Goal: Check status

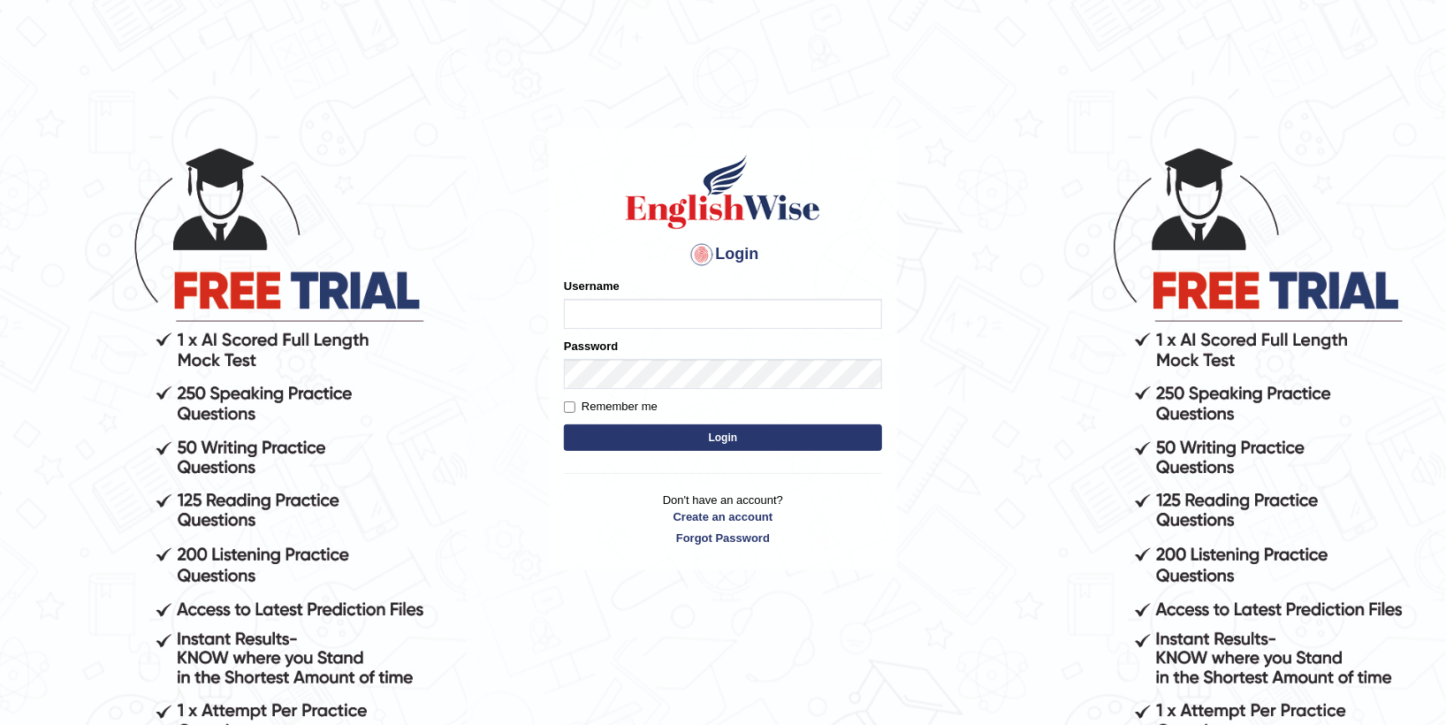
type input "sapanatimalsina_parramatta"
click at [682, 443] on button "Login" at bounding box center [723, 437] width 318 height 27
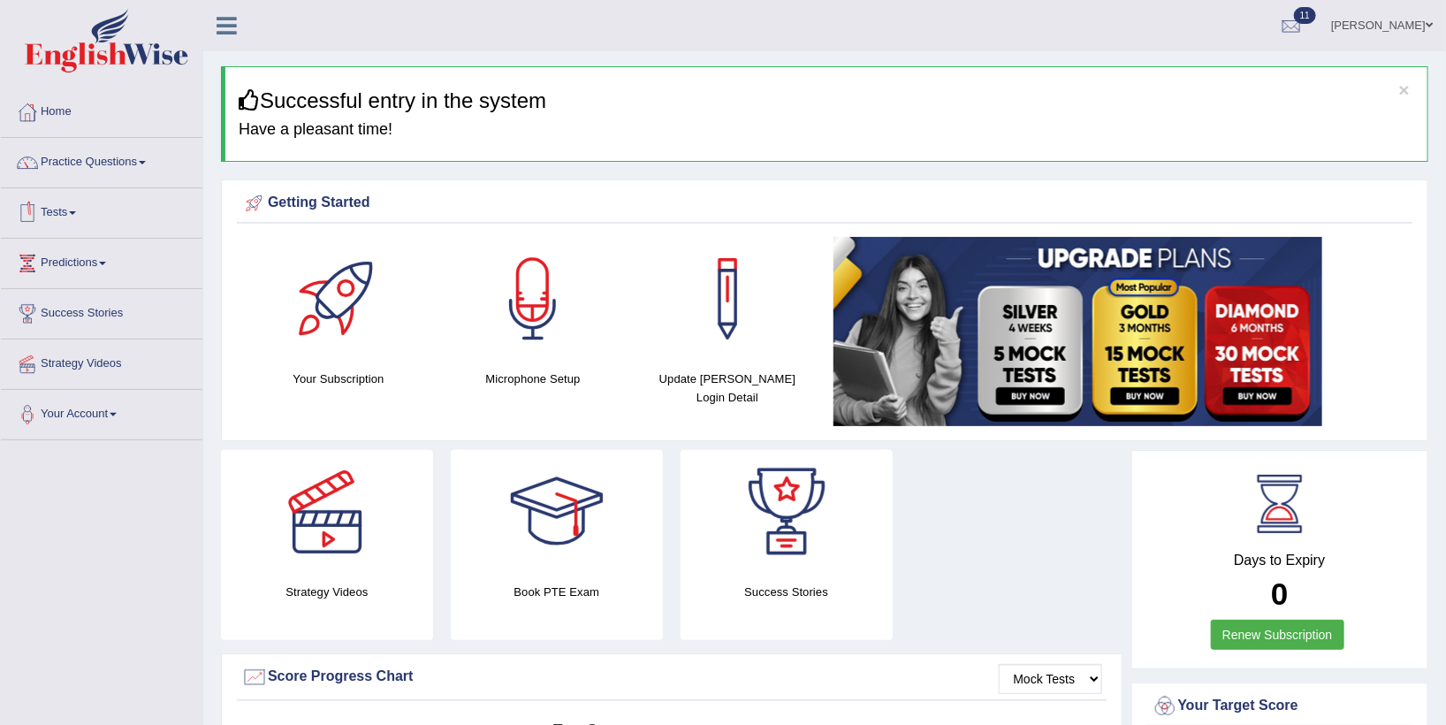
click at [62, 215] on link "Tests" at bounding box center [102, 210] width 202 height 44
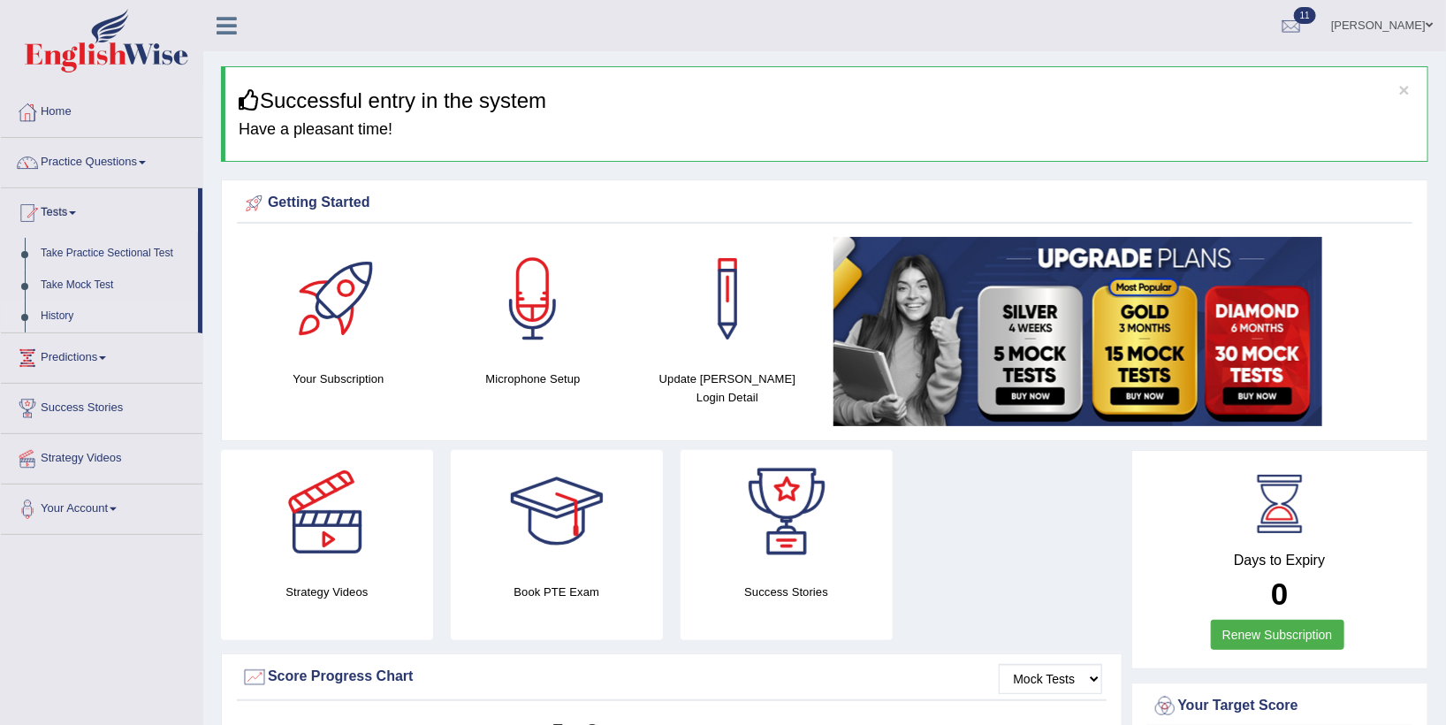
click at [73, 313] on link "History" at bounding box center [115, 317] width 165 height 32
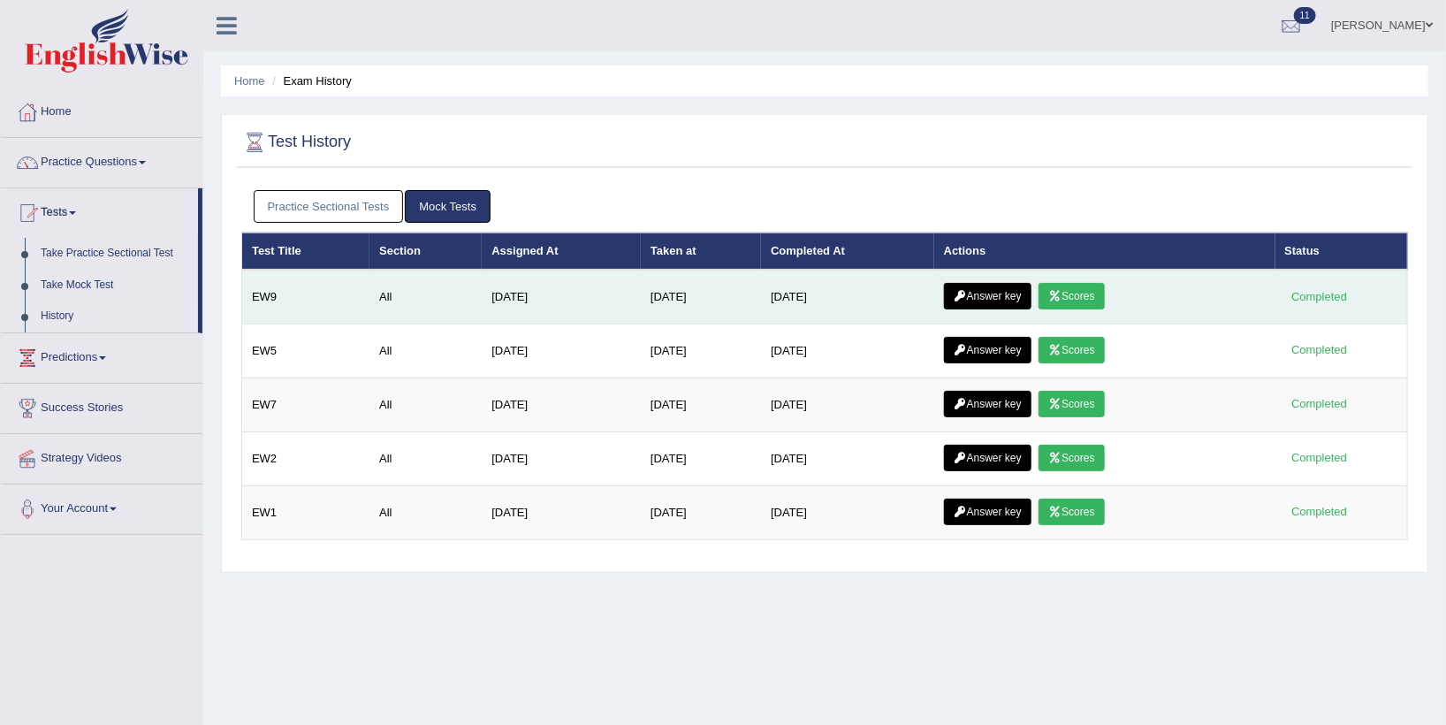
click at [1077, 301] on link "Scores" at bounding box center [1071, 296] width 65 height 27
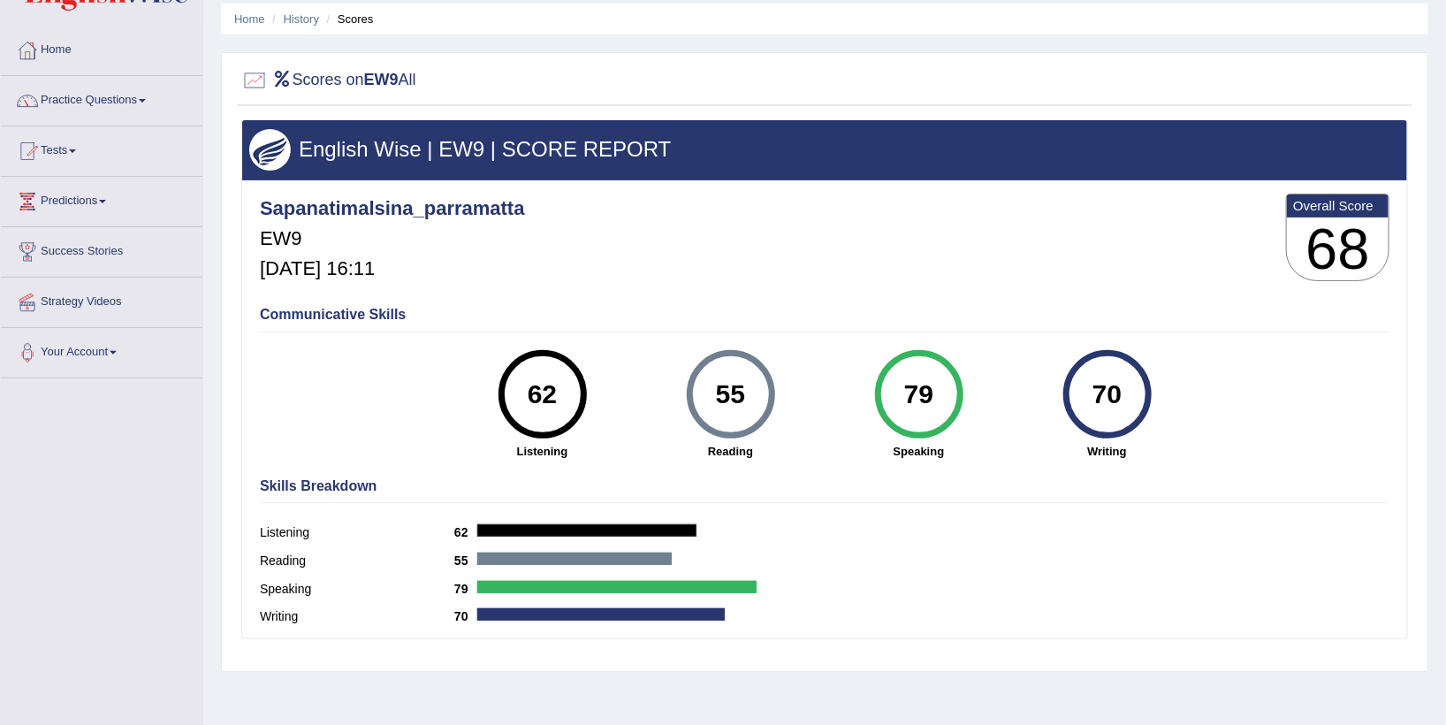
scroll to position [63, 0]
